Goal: Task Accomplishment & Management: Manage account settings

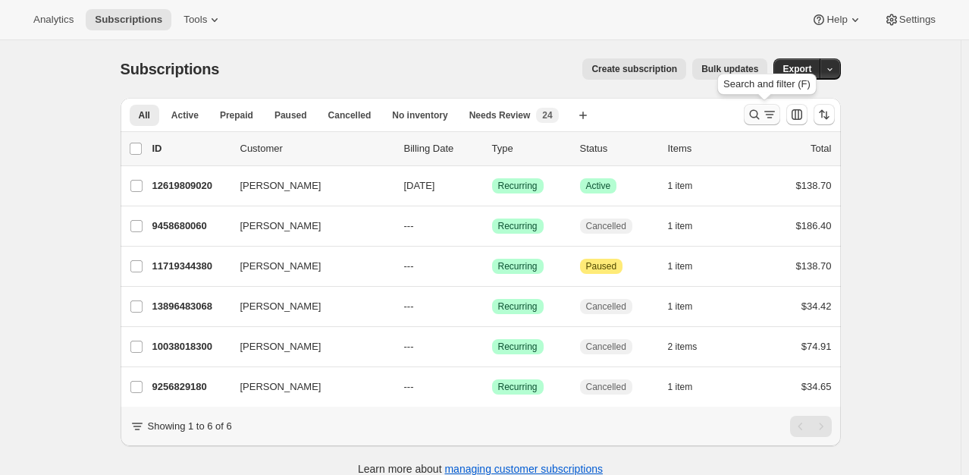
click at [759, 114] on icon "Search and filter results" at bounding box center [754, 114] width 15 height 15
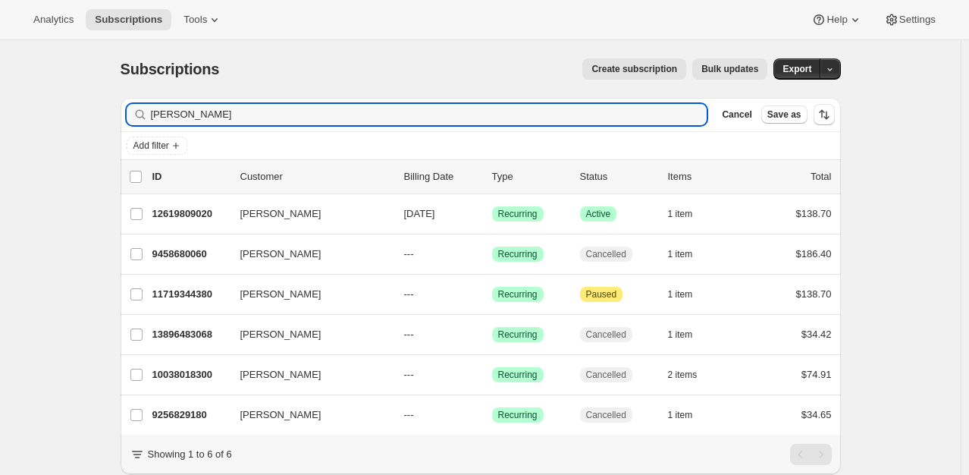
drag, startPoint x: 168, startPoint y: 117, endPoint x: 136, endPoint y: 101, distance: 36.3
click at [117, 108] on div "Filter subscribers [PERSON_NAME] Clear Cancel Save as Add filter 0 selected Upd…" at bounding box center [474, 303] width 733 height 434
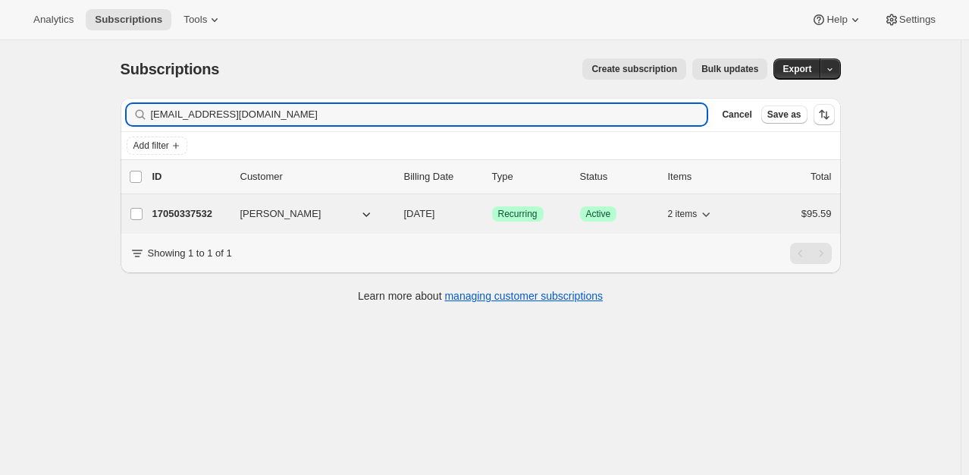
type input "[EMAIL_ADDRESS][DOMAIN_NAME]"
click at [185, 212] on p "17050337532" at bounding box center [190, 213] width 76 height 15
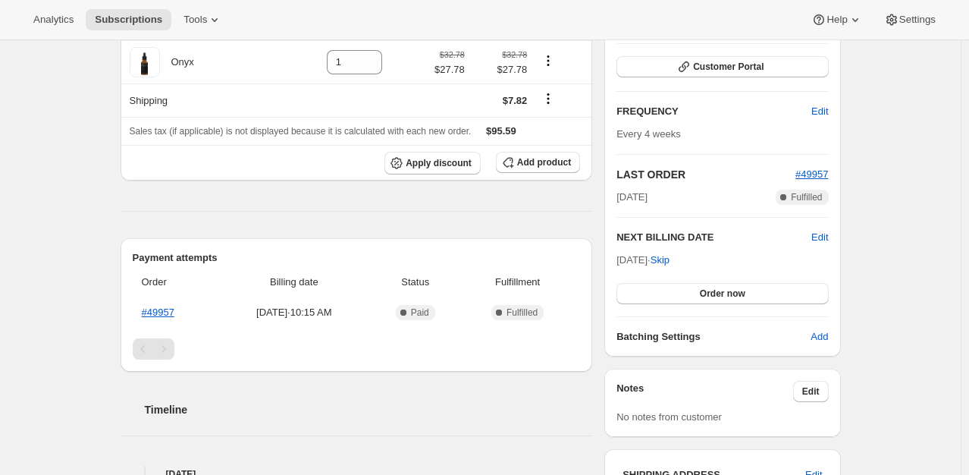
scroll to position [228, 0]
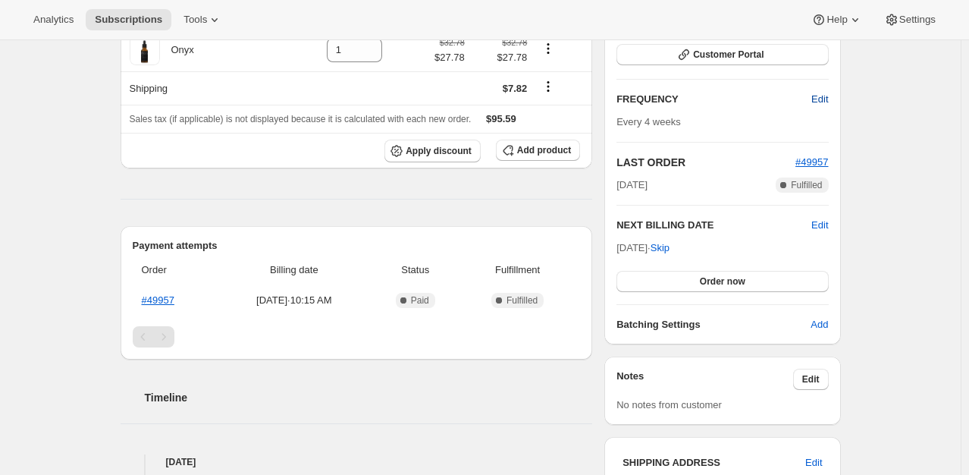
click at [827, 104] on span "Edit" at bounding box center [820, 99] width 17 height 15
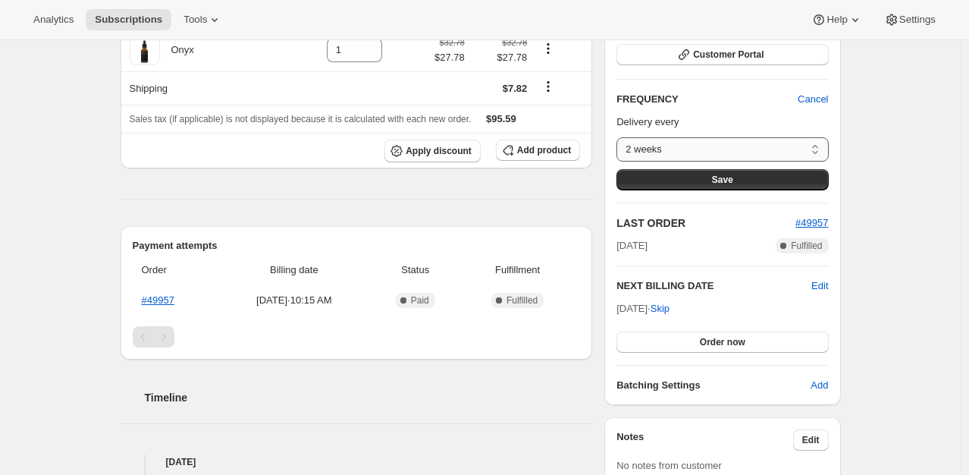
click at [752, 152] on select "2 weeks 4 weeks Custom..." at bounding box center [723, 149] width 212 height 24
select select "custom"
click at [621, 137] on select "2 weeks 4 weeks Custom..." at bounding box center [723, 149] width 212 height 24
select select "MONTH"
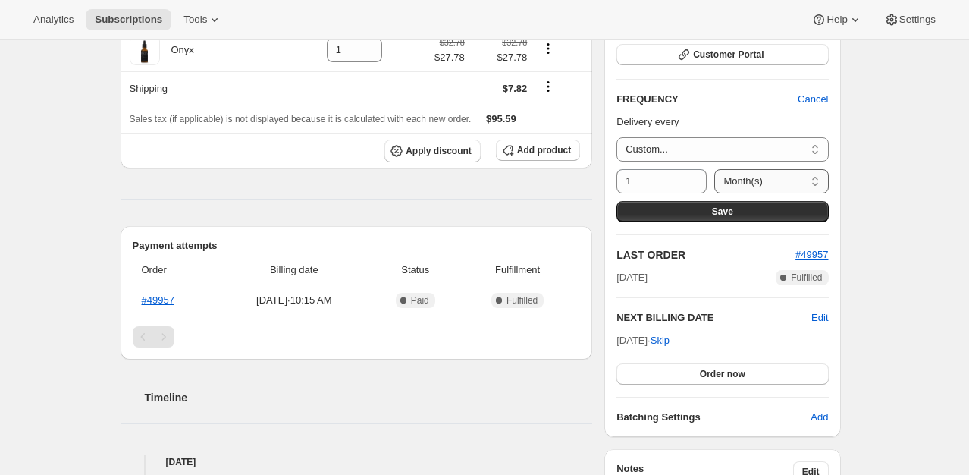
click at [818, 174] on select "Day(s) Week(s) Month(s) Year(s)" at bounding box center [772, 181] width 114 height 24
click at [715, 169] on select "Day(s) Week(s) Month(s) Year(s)" at bounding box center [772, 181] width 114 height 24
drag, startPoint x: 634, startPoint y: 178, endPoint x: 624, endPoint y: 181, distance: 10.9
click at [624, 181] on input "1" at bounding box center [651, 181] width 68 height 24
click at [695, 169] on icon at bounding box center [695, 176] width 15 height 15
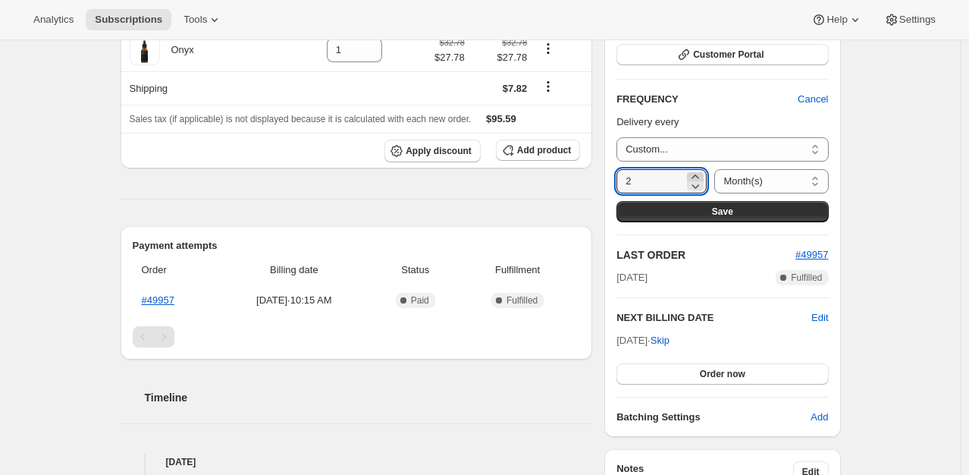
click at [695, 169] on icon at bounding box center [695, 176] width 15 height 15
type input "3"
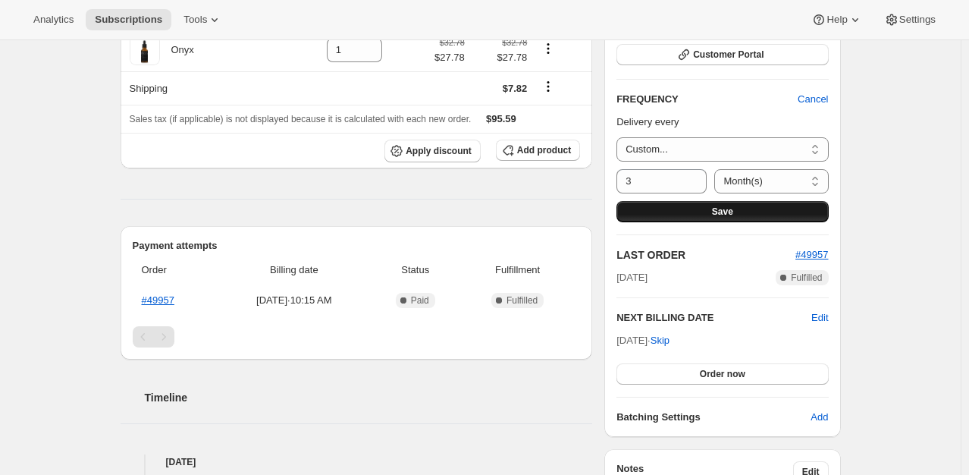
click at [722, 210] on span "Save" at bounding box center [722, 212] width 21 height 12
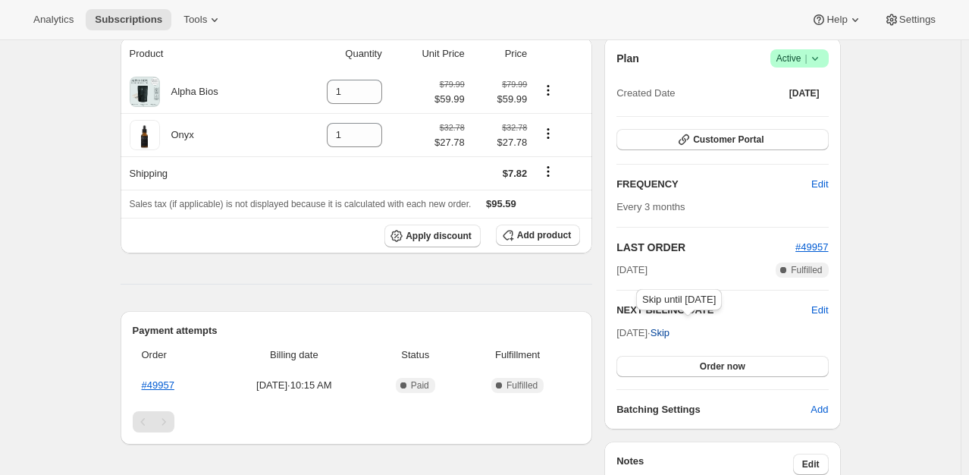
click at [670, 331] on span "Skip" at bounding box center [660, 332] width 19 height 15
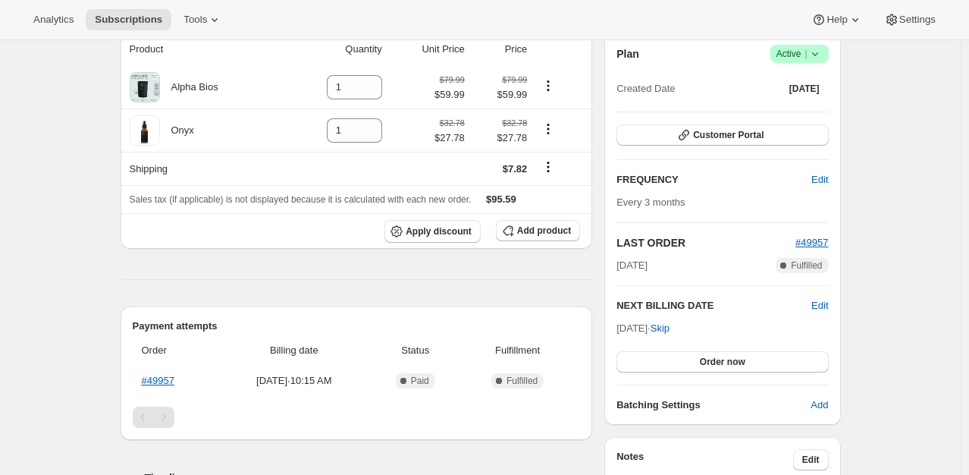
scroll to position [303, 0]
click at [822, 302] on span "Edit" at bounding box center [820, 304] width 17 height 15
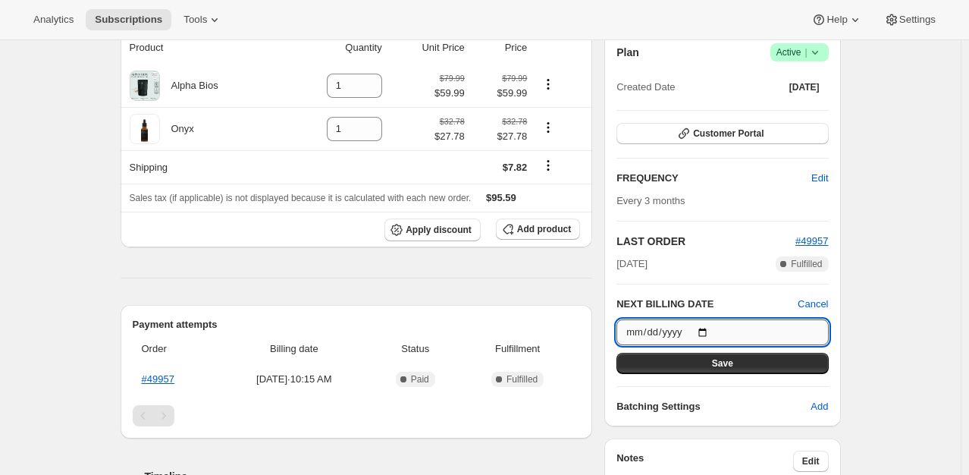
click at [708, 333] on input "[DATE]" at bounding box center [723, 332] width 212 height 26
type input "[DATE]"
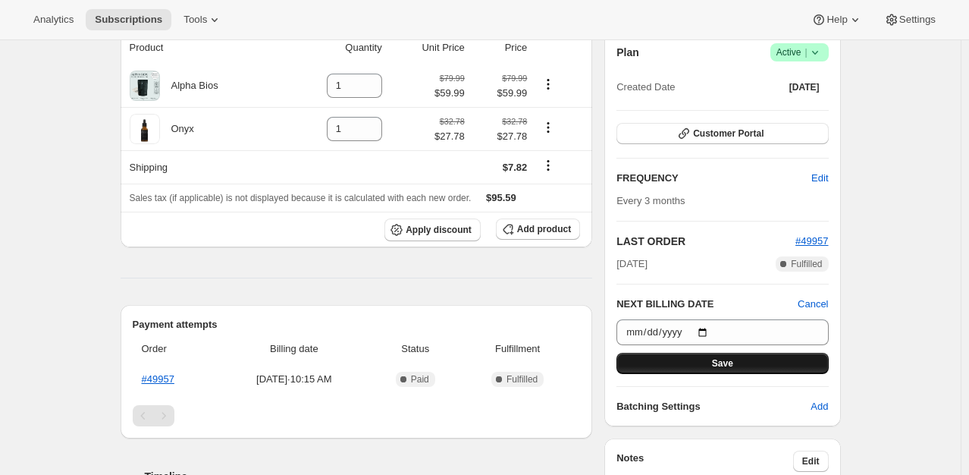
click at [736, 369] on button "Save" at bounding box center [723, 363] width 212 height 21
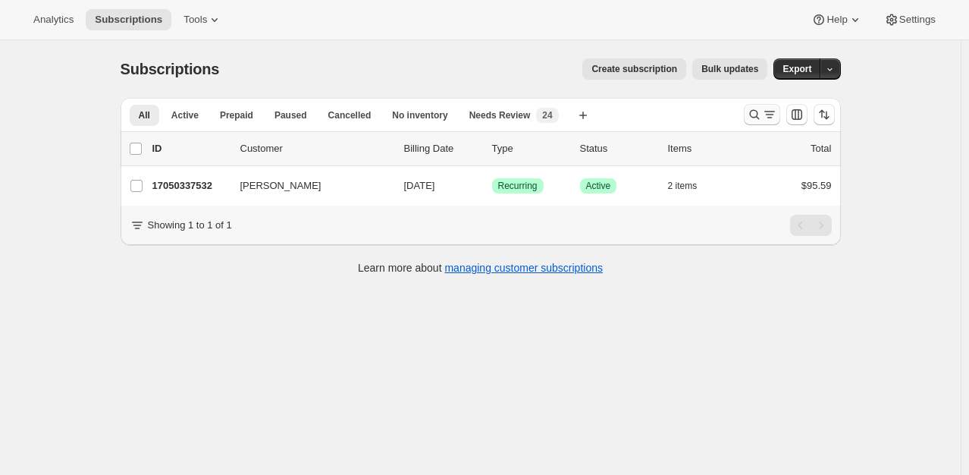
click at [753, 108] on icon "Search and filter results" at bounding box center [754, 114] width 15 height 15
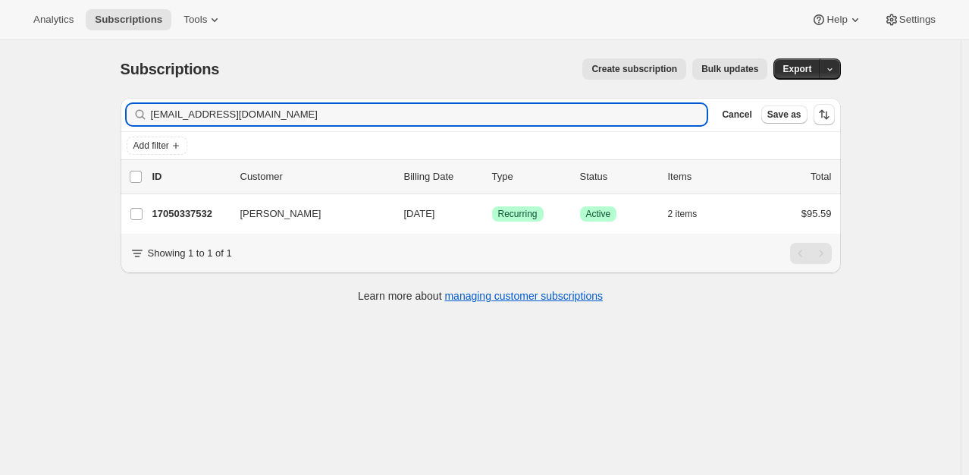
drag, startPoint x: 273, startPoint y: 120, endPoint x: 95, endPoint y: 120, distance: 178.3
click at [95, 120] on div "Subscriptions. This page is ready Subscriptions Create subscription Bulk update…" at bounding box center [480, 277] width 961 height 475
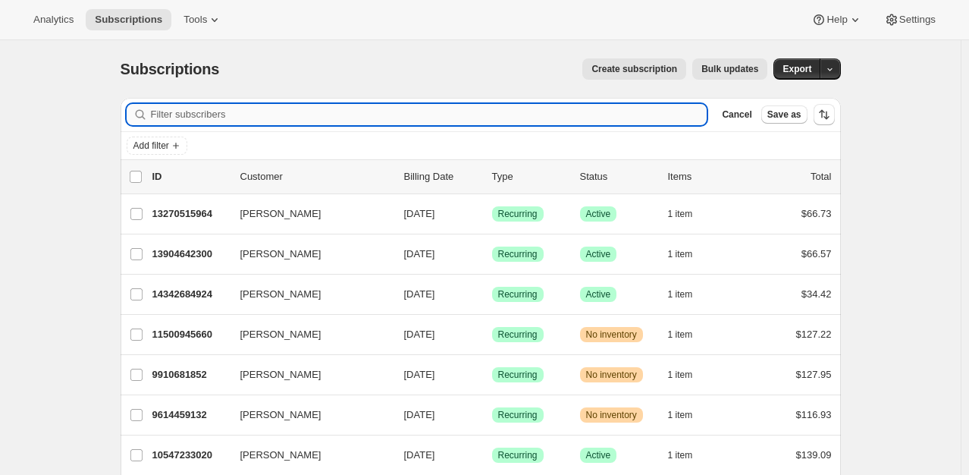
drag, startPoint x: 201, startPoint y: 120, endPoint x: 188, endPoint y: 114, distance: 14.3
click at [188, 115] on input "Filter subscribers" at bounding box center [429, 114] width 557 height 21
paste input ""robintlangstnon@gmail.com" <robintlangstnon@gmail.com>"
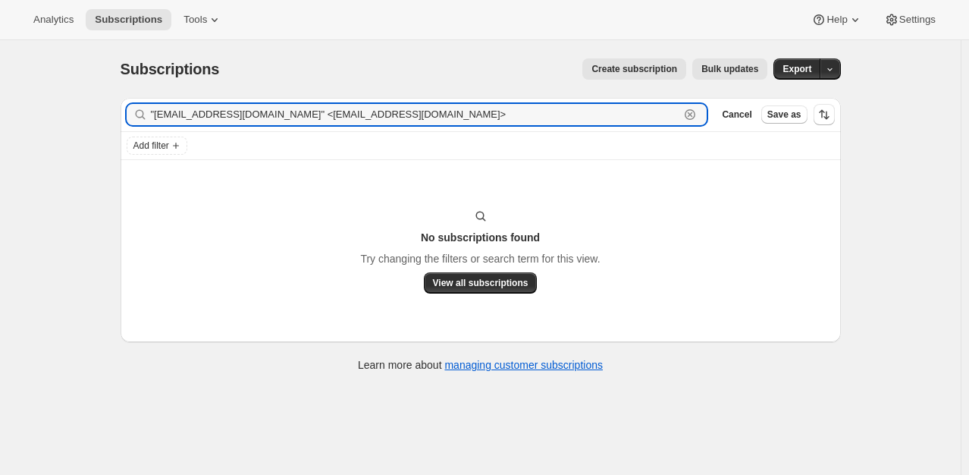
drag, startPoint x: 293, startPoint y: 115, endPoint x: 67, endPoint y: 111, distance: 226.1
click at [67, 111] on div "Subscriptions. This page is ready Subscriptions Create subscription Bulk update…" at bounding box center [480, 277] width 961 height 475
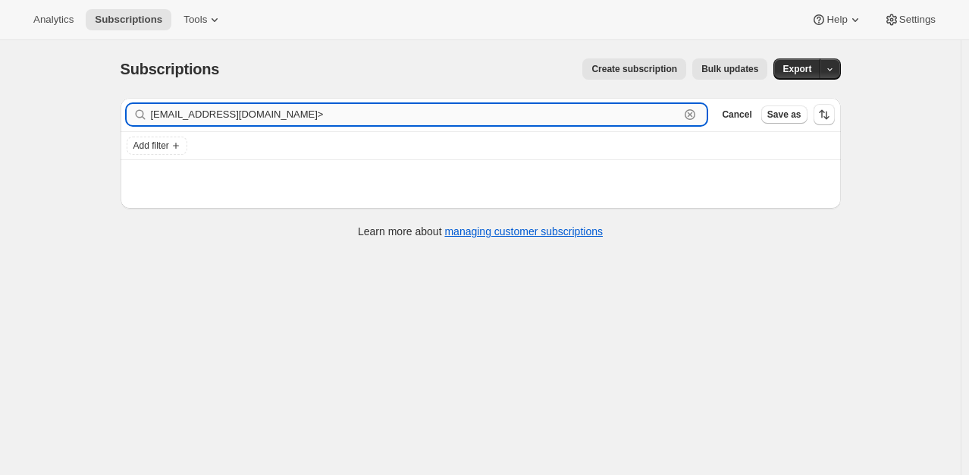
click at [331, 111] on input "robintlangstnon@gmail.com>" at bounding box center [416, 114] width 530 height 21
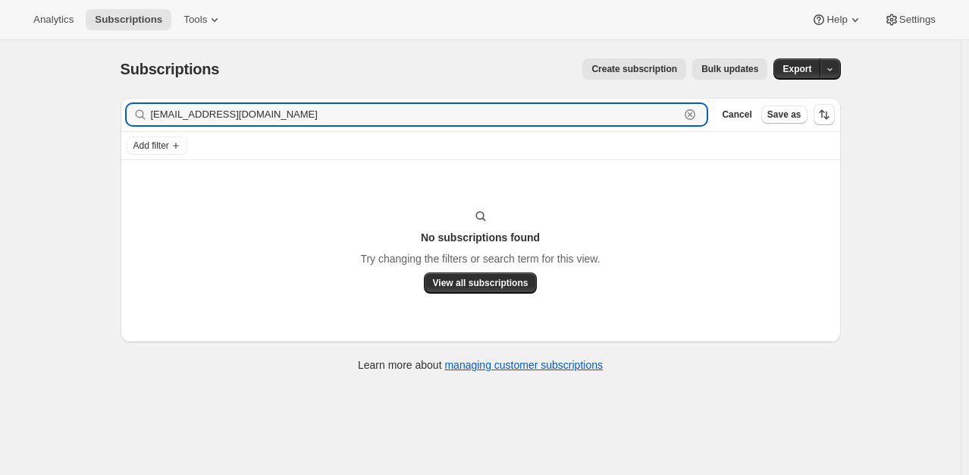
drag, startPoint x: 310, startPoint y: 115, endPoint x: -12, endPoint y: 72, distance: 325.2
click at [0, 72] on html "Analytics Subscriptions Tools Help Settings Skip to content Subscriptions. This…" at bounding box center [484, 237] width 969 height 475
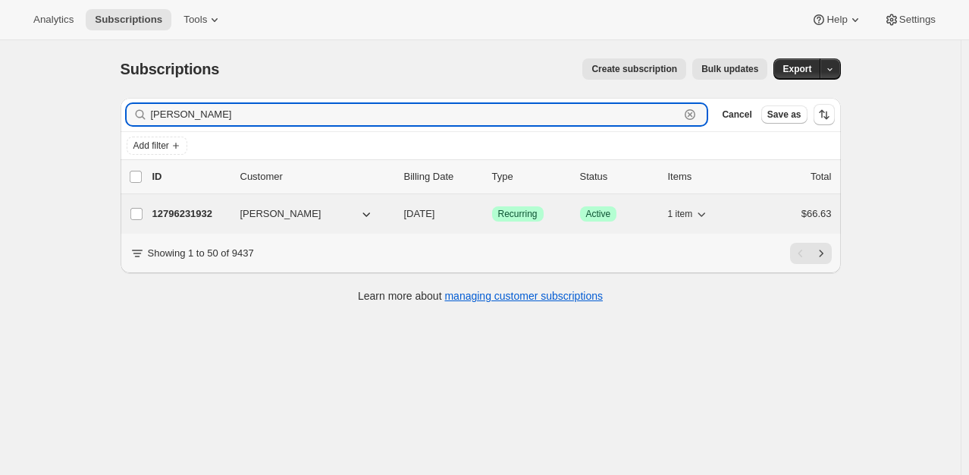
type input "robin langston"
click at [184, 206] on p "12796231932" at bounding box center [190, 213] width 76 height 15
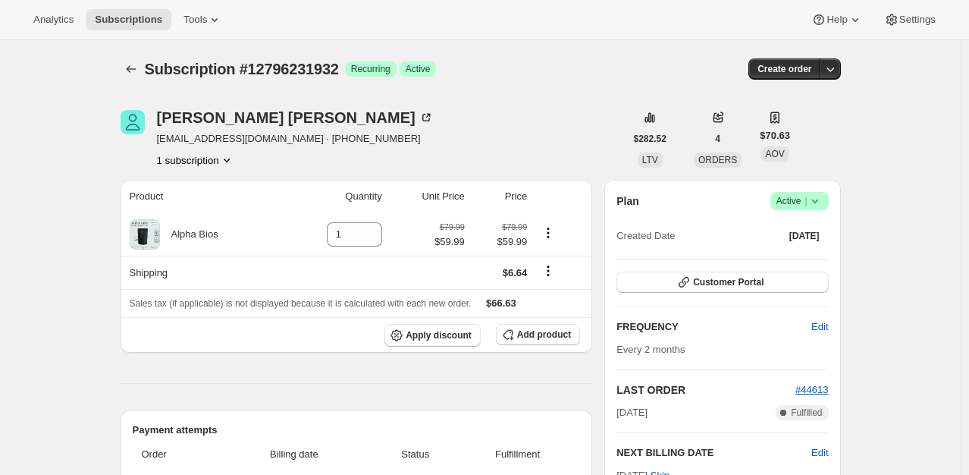
click at [817, 199] on icon at bounding box center [815, 200] width 15 height 15
click at [812, 253] on span "Cancel subscription" at bounding box center [805, 255] width 86 height 11
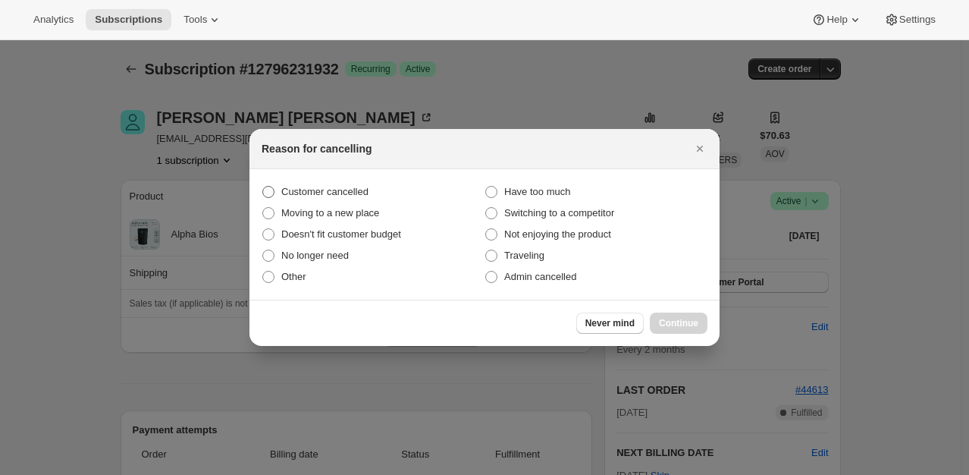
click at [337, 197] on span "Customer cancelled" at bounding box center [324, 191] width 87 height 11
click at [263, 187] on input "Customer cancelled" at bounding box center [262, 186] width 1 height 1
radio input "true"
click at [685, 320] on span "Continue" at bounding box center [678, 323] width 39 height 12
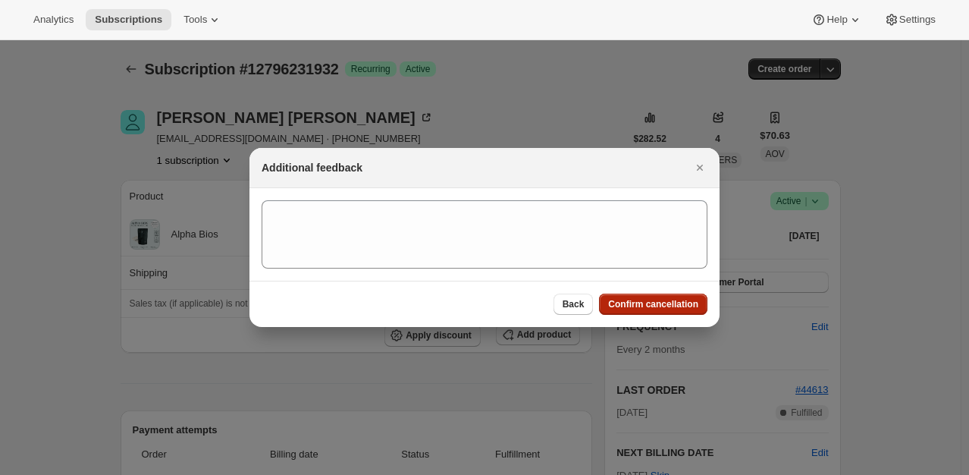
click at [618, 295] on button "Confirm cancellation" at bounding box center [653, 304] width 108 height 21
